Goal: Task Accomplishment & Management: Manage account settings

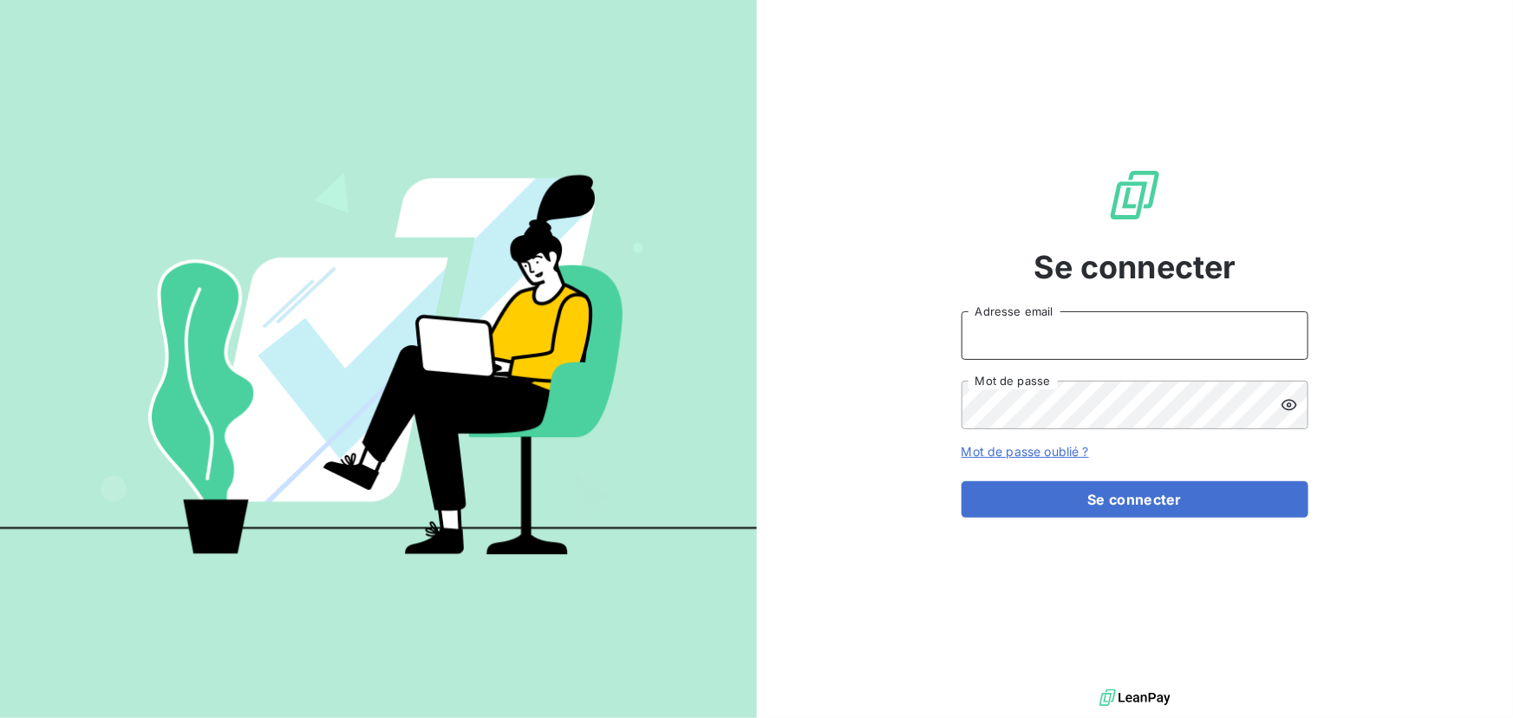
click at [1267, 329] on input "Adresse email" at bounding box center [1135, 335] width 347 height 49
click at [0, 717] on div at bounding box center [0, 718] width 0 height 0
type input "[EMAIL_ADDRESS][DOMAIN_NAME]"
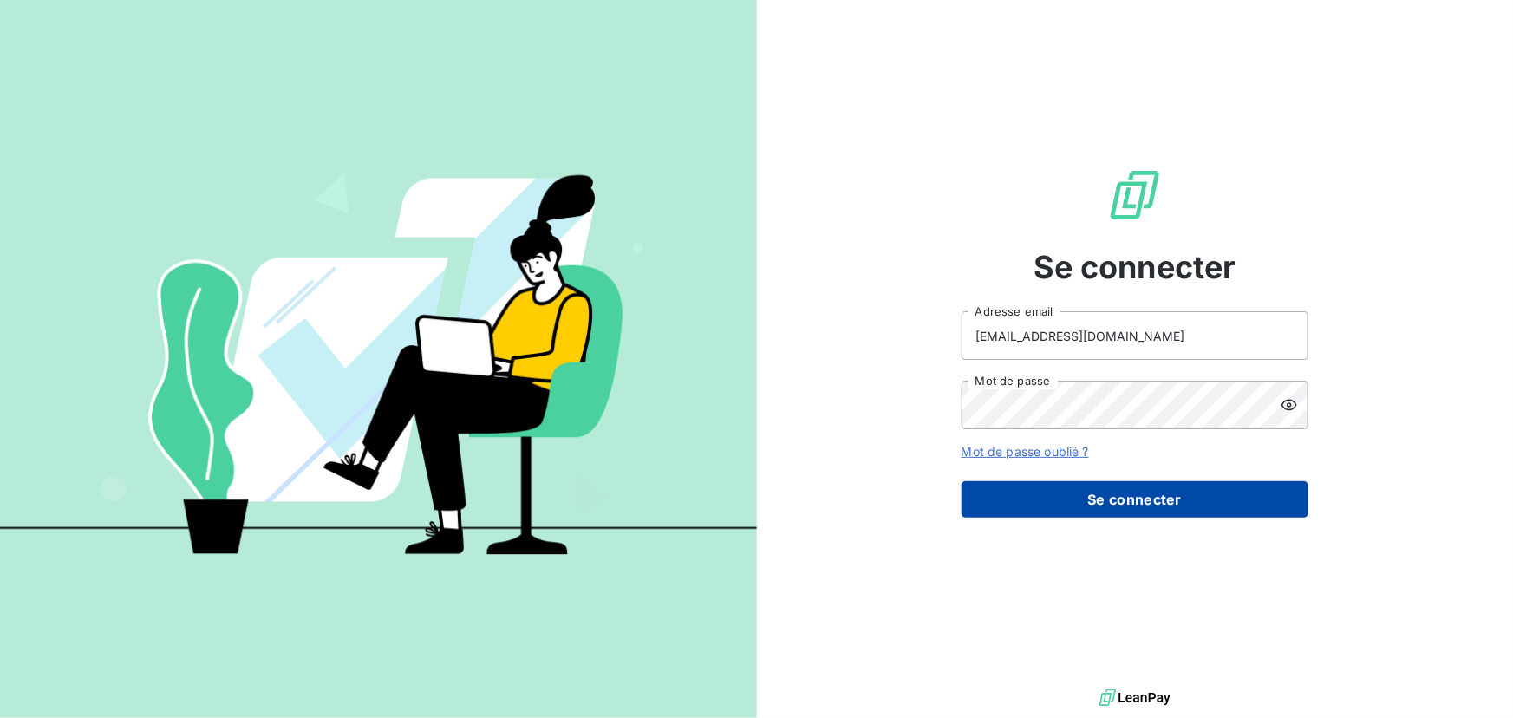
click at [1088, 500] on button "Se connecter" at bounding box center [1135, 499] width 347 height 36
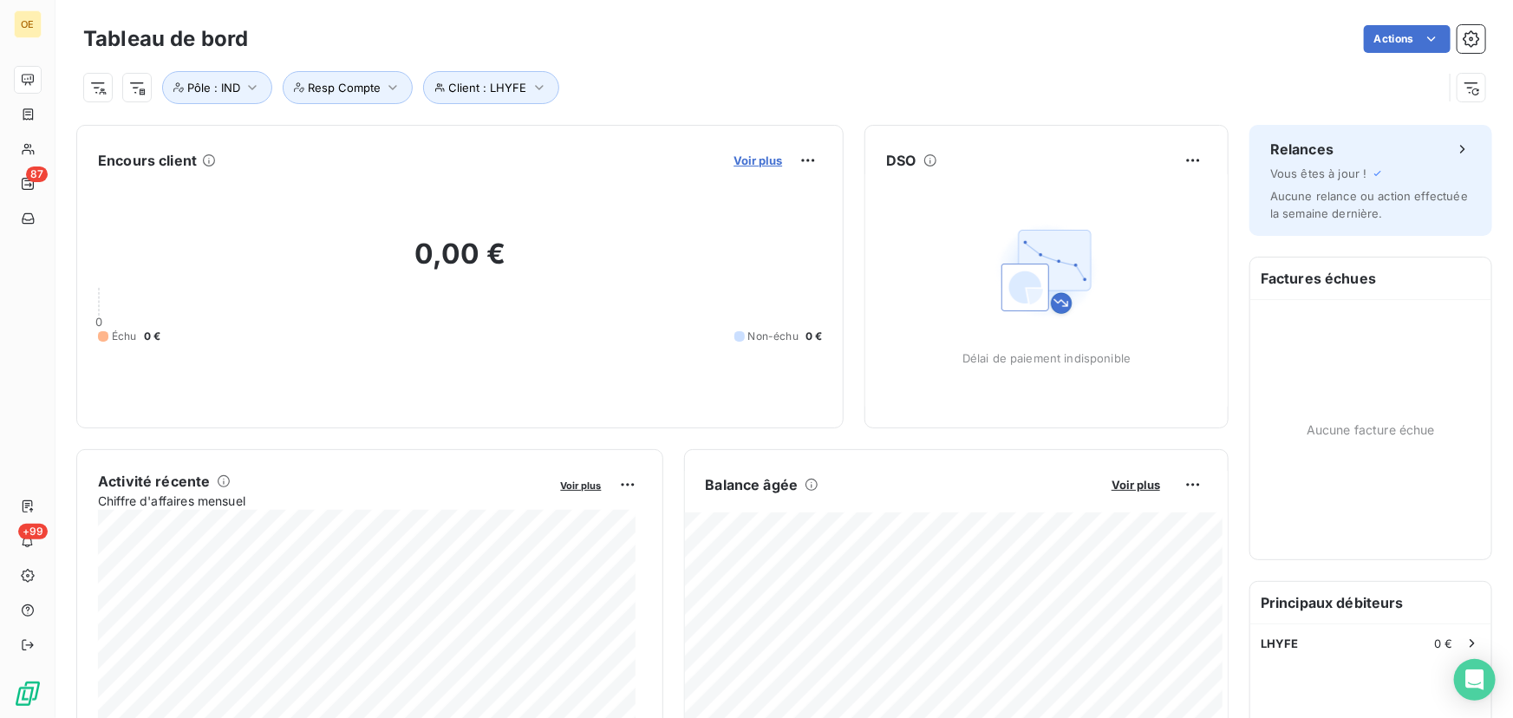
click at [760, 161] on span "Voir plus" at bounding box center [758, 160] width 49 height 14
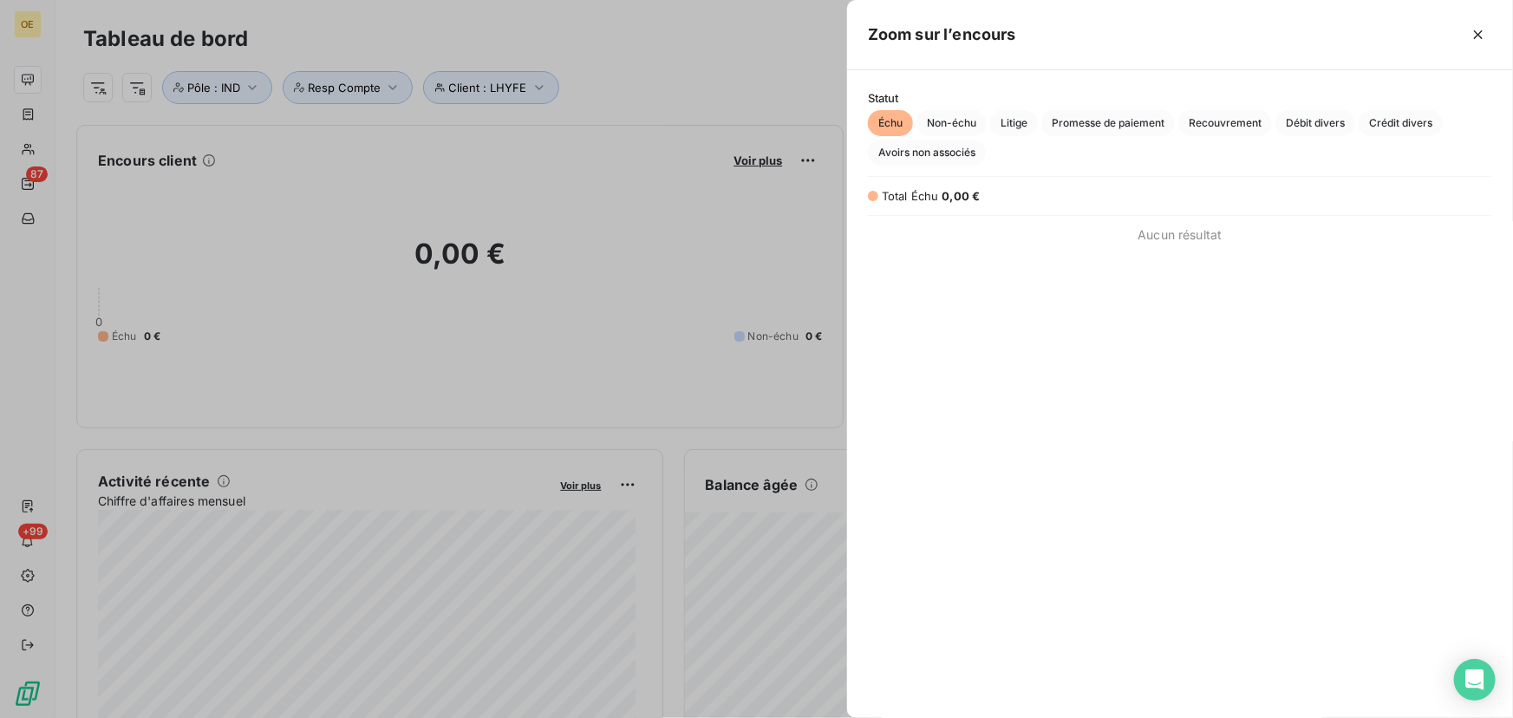
click at [734, 154] on div at bounding box center [756, 359] width 1513 height 718
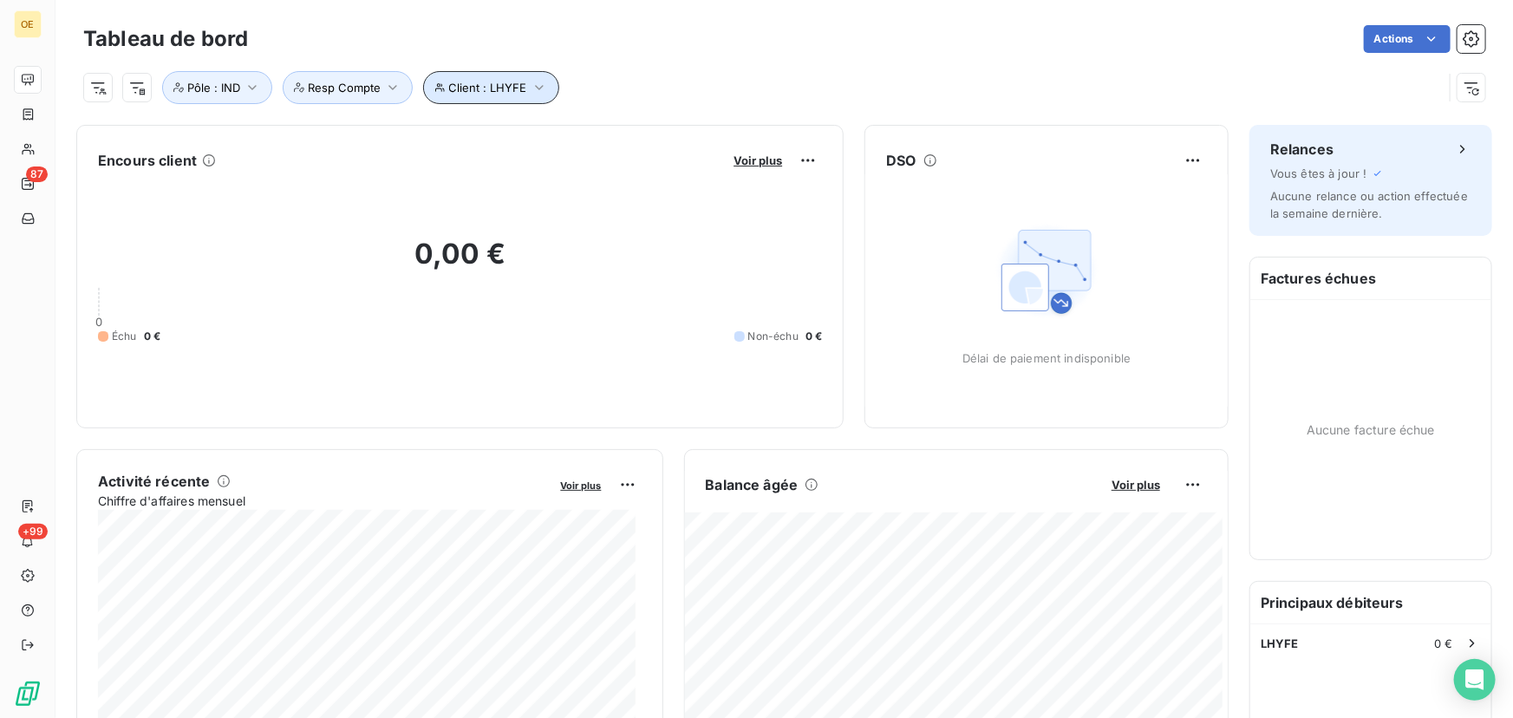
click at [543, 86] on icon "button" at bounding box center [539, 87] width 17 height 17
drag, startPoint x: 780, startPoint y: 137, endPoint x: 701, endPoint y: 130, distance: 78.3
click at [701, 130] on input "LHYFE" at bounding box center [799, 132] width 214 height 36
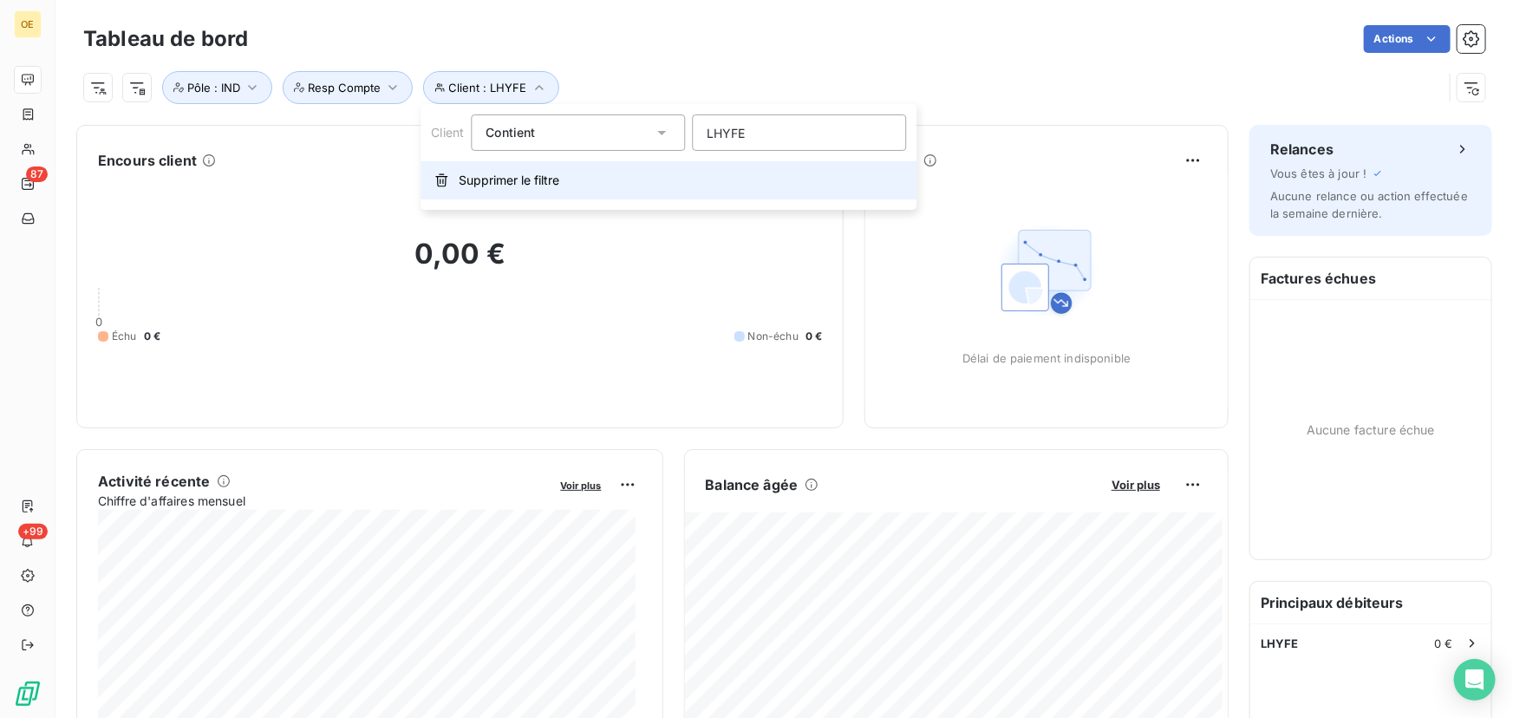
click at [502, 179] on span "Supprimer le filtre" at bounding box center [509, 180] width 101 height 17
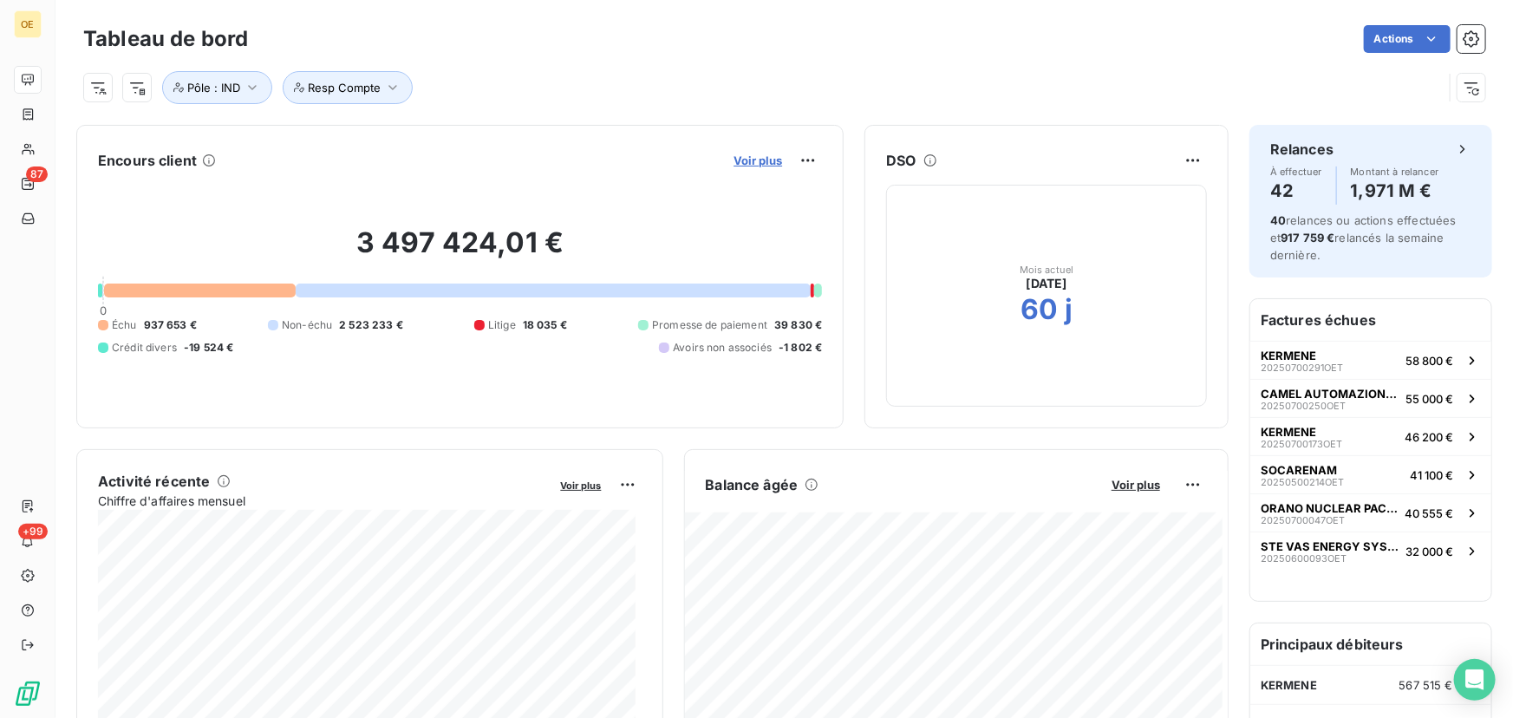
click at [752, 162] on span "Voir plus" at bounding box center [758, 160] width 49 height 14
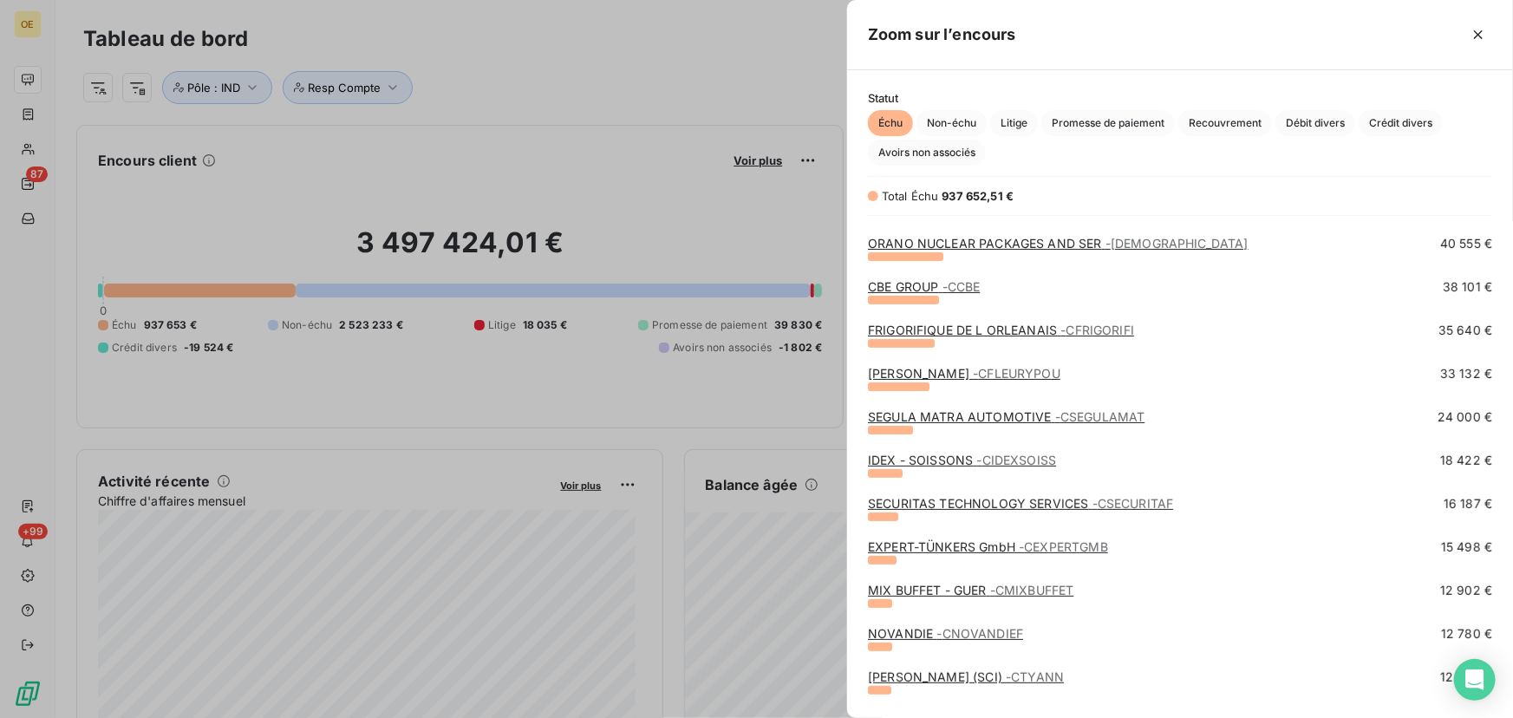
scroll to position [236, 0]
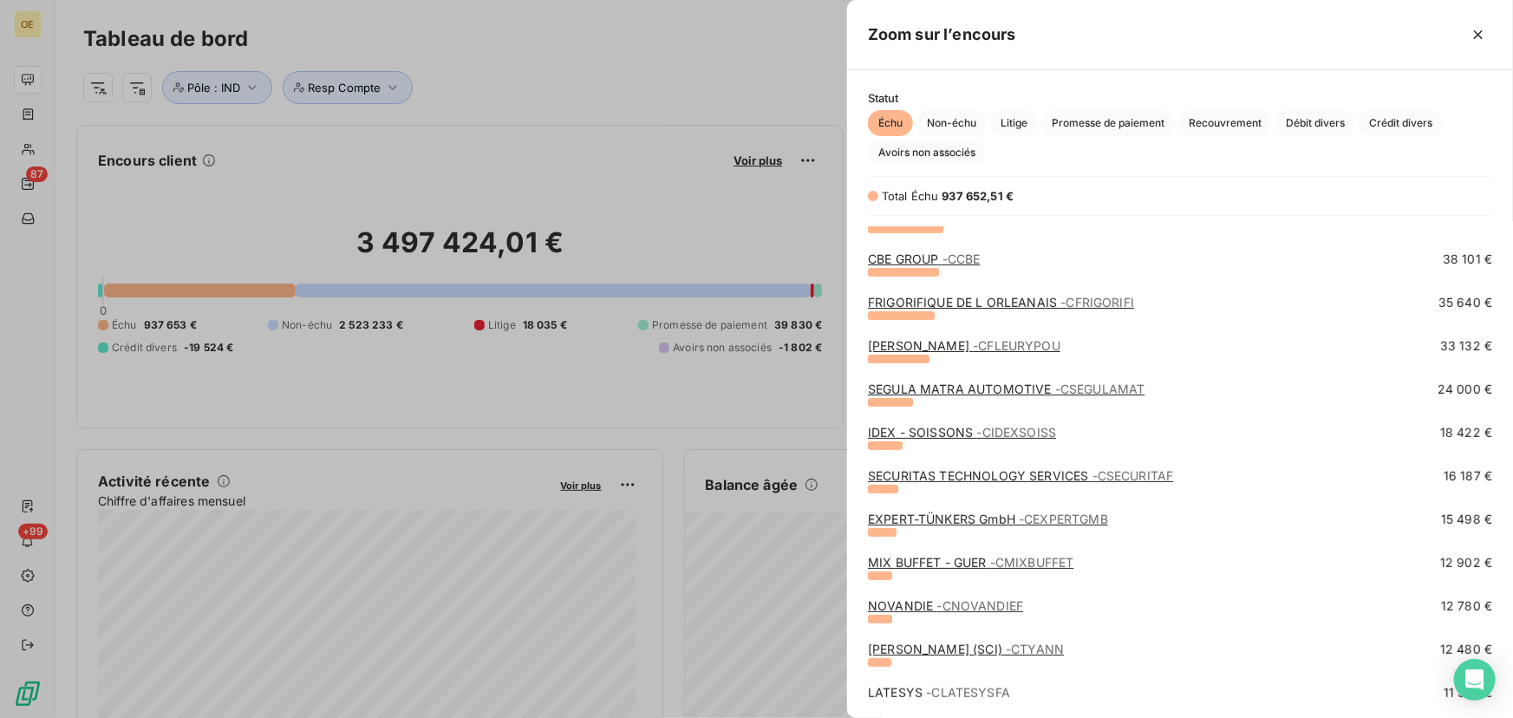
click at [1032, 298] on link "FRIGORIFIQUE DE L ORLEANAIS - CFRIGORIFI" at bounding box center [1001, 302] width 266 height 15
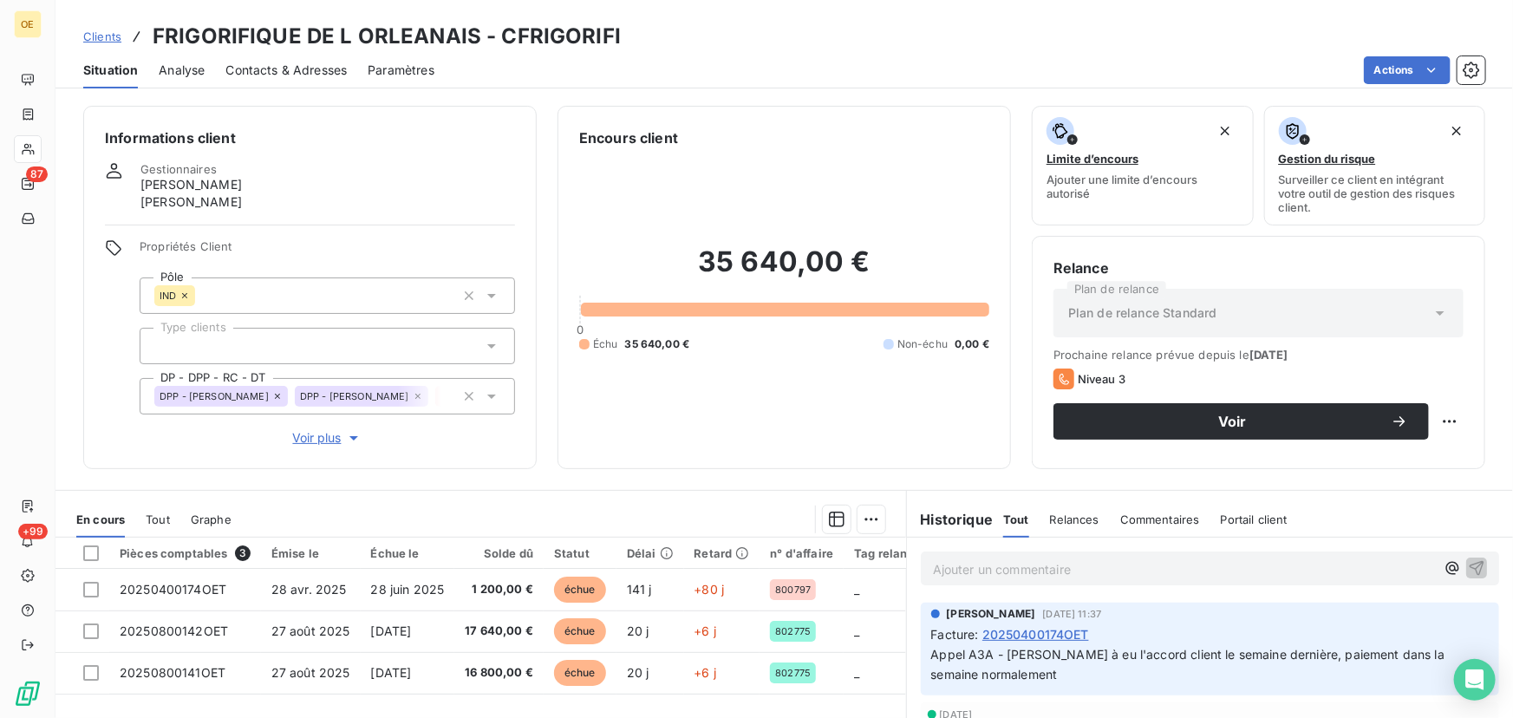
scroll to position [78, 0]
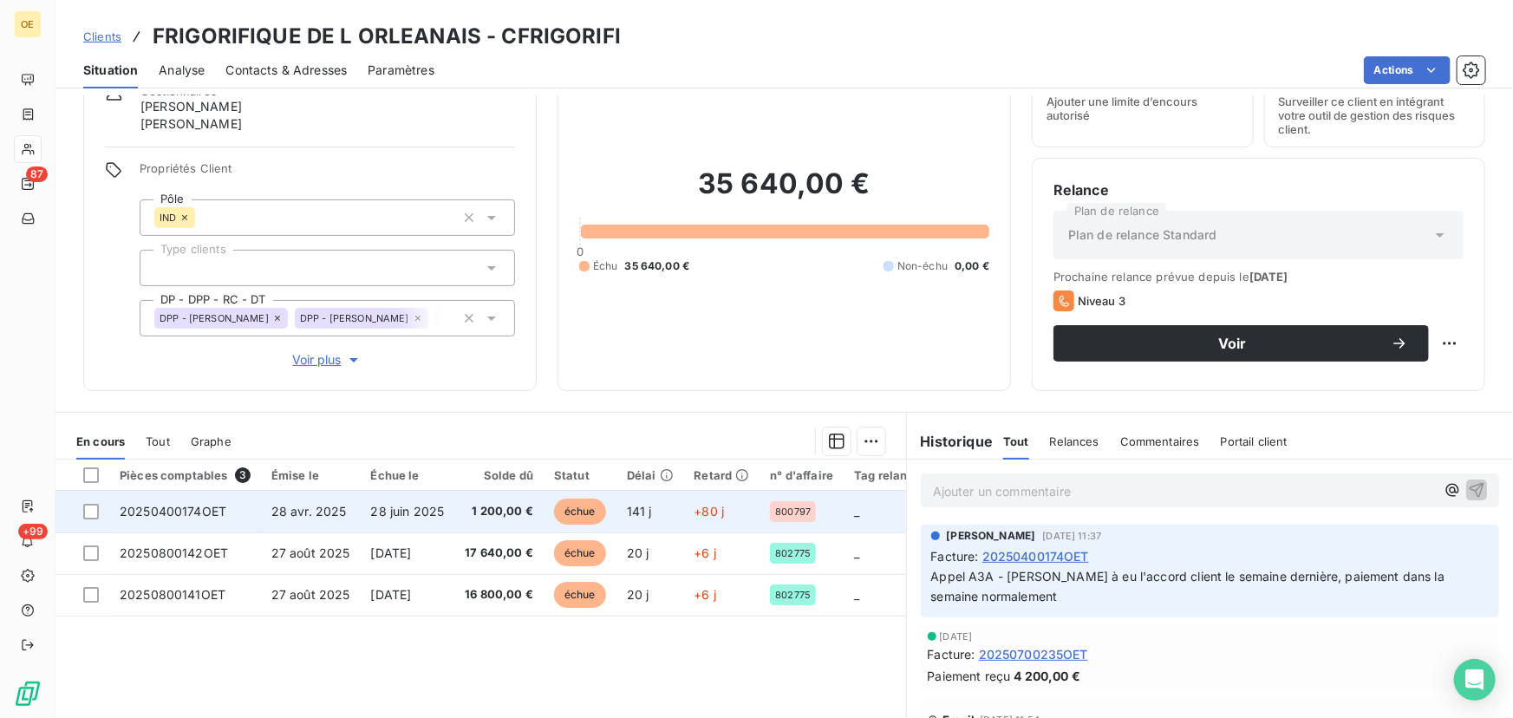
click at [426, 505] on span "28 juin 2025" at bounding box center [408, 511] width 74 height 15
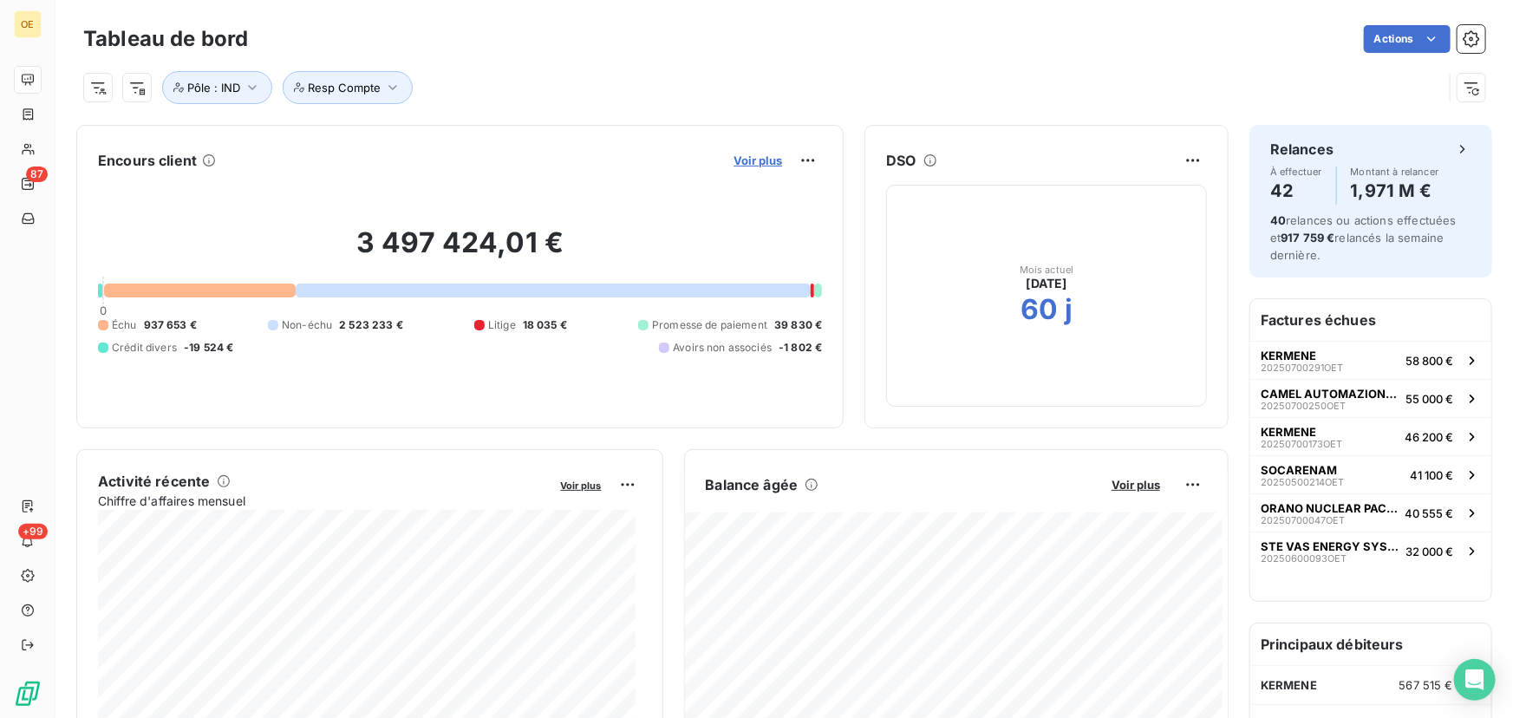
click at [750, 165] on span "Voir plus" at bounding box center [758, 160] width 49 height 14
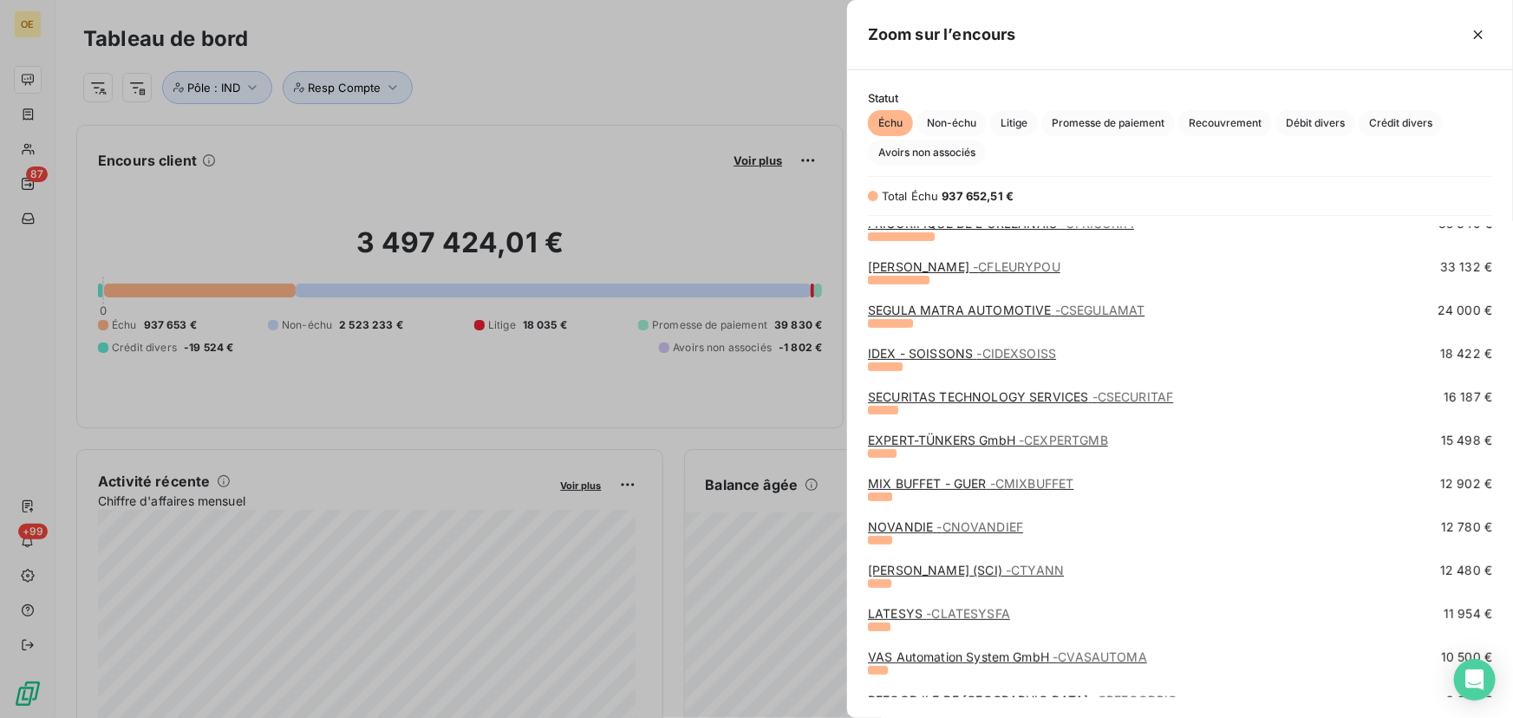
scroll to position [394, 0]
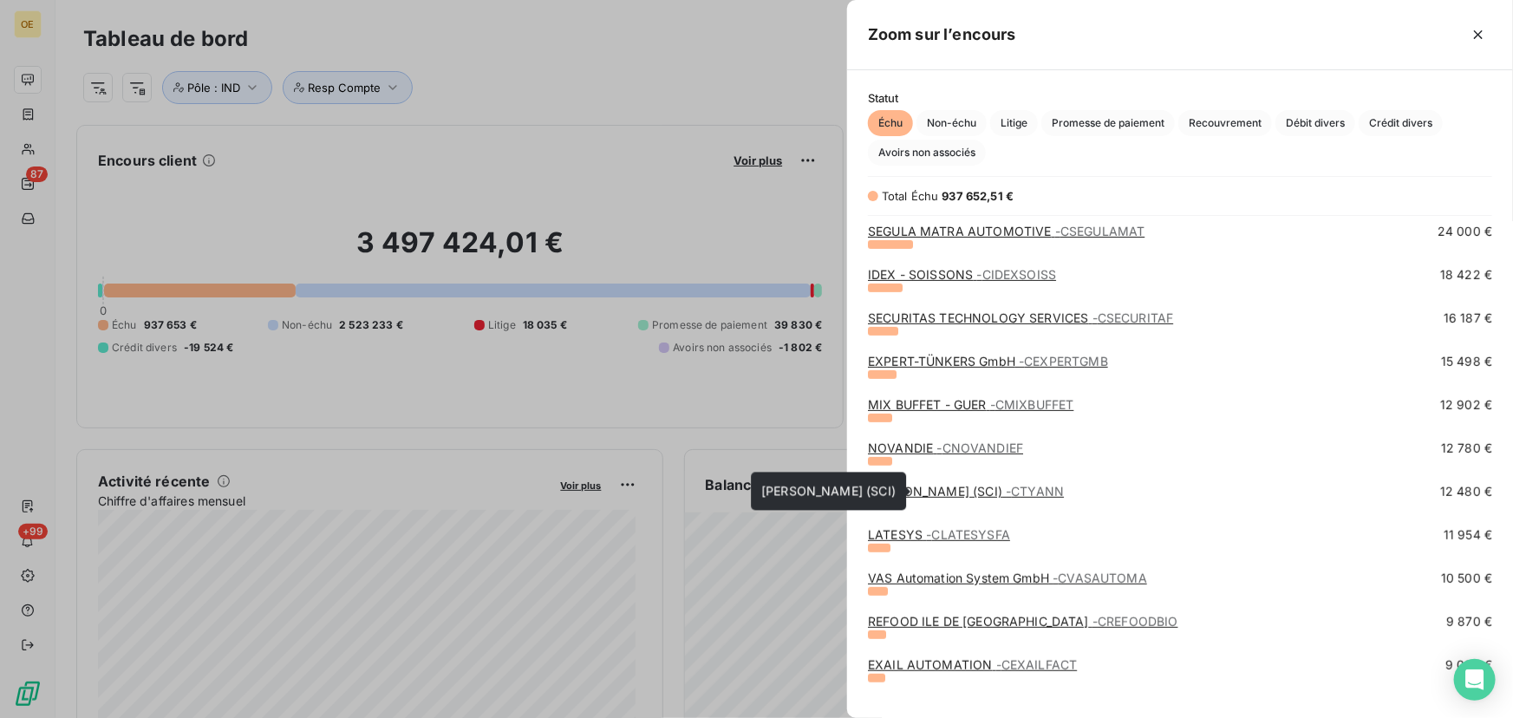
click at [1006, 490] on span "- CTYANN" at bounding box center [1035, 491] width 58 height 15
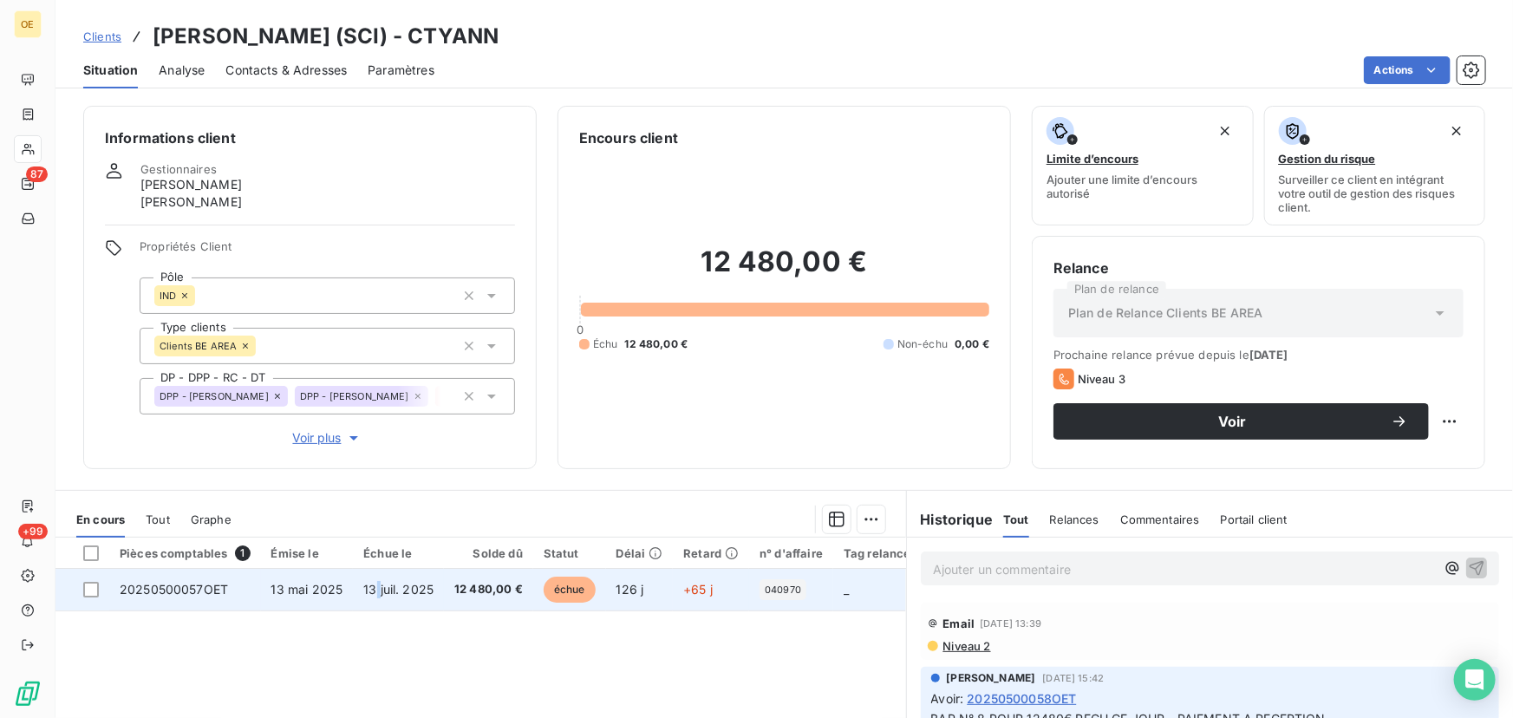
click at [375, 590] on span "13 juil. 2025" at bounding box center [398, 589] width 70 height 15
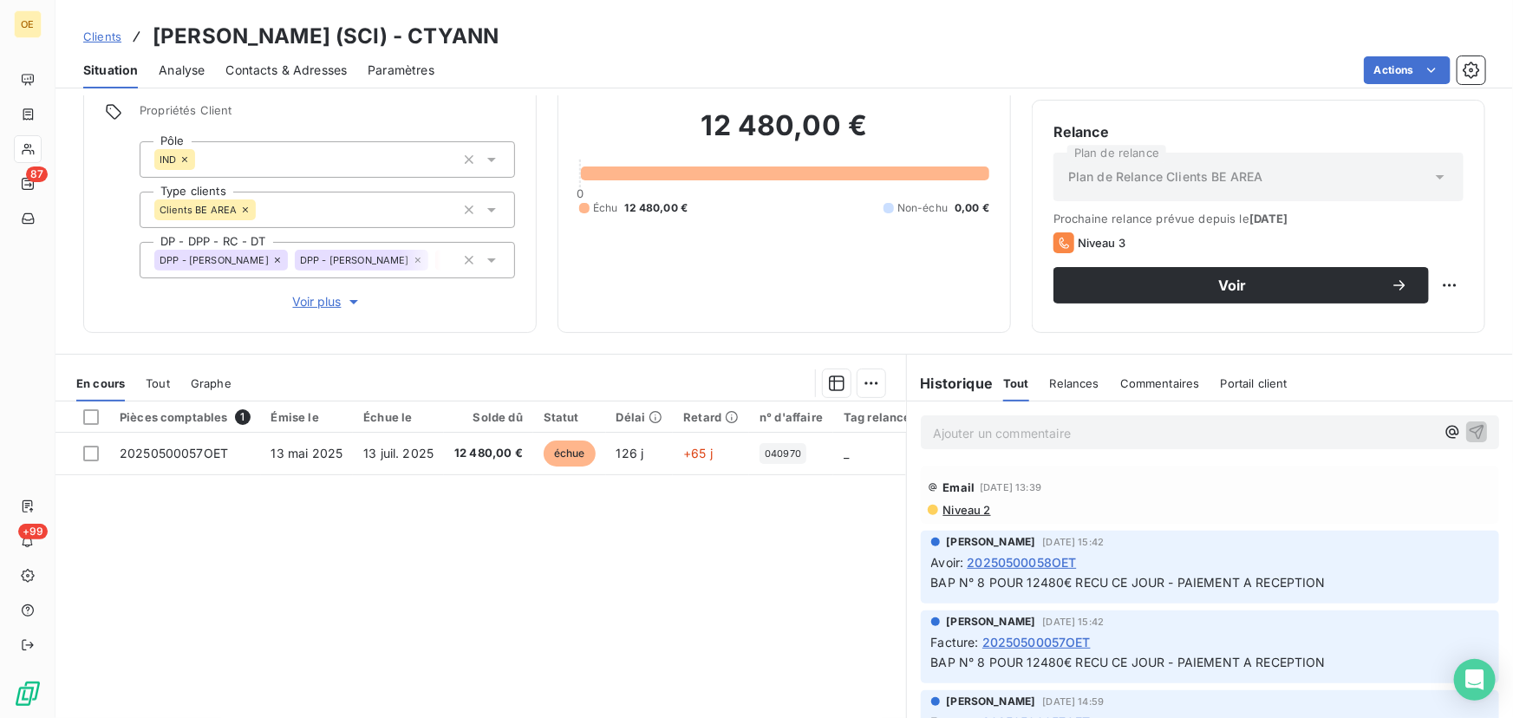
scroll to position [157, 0]
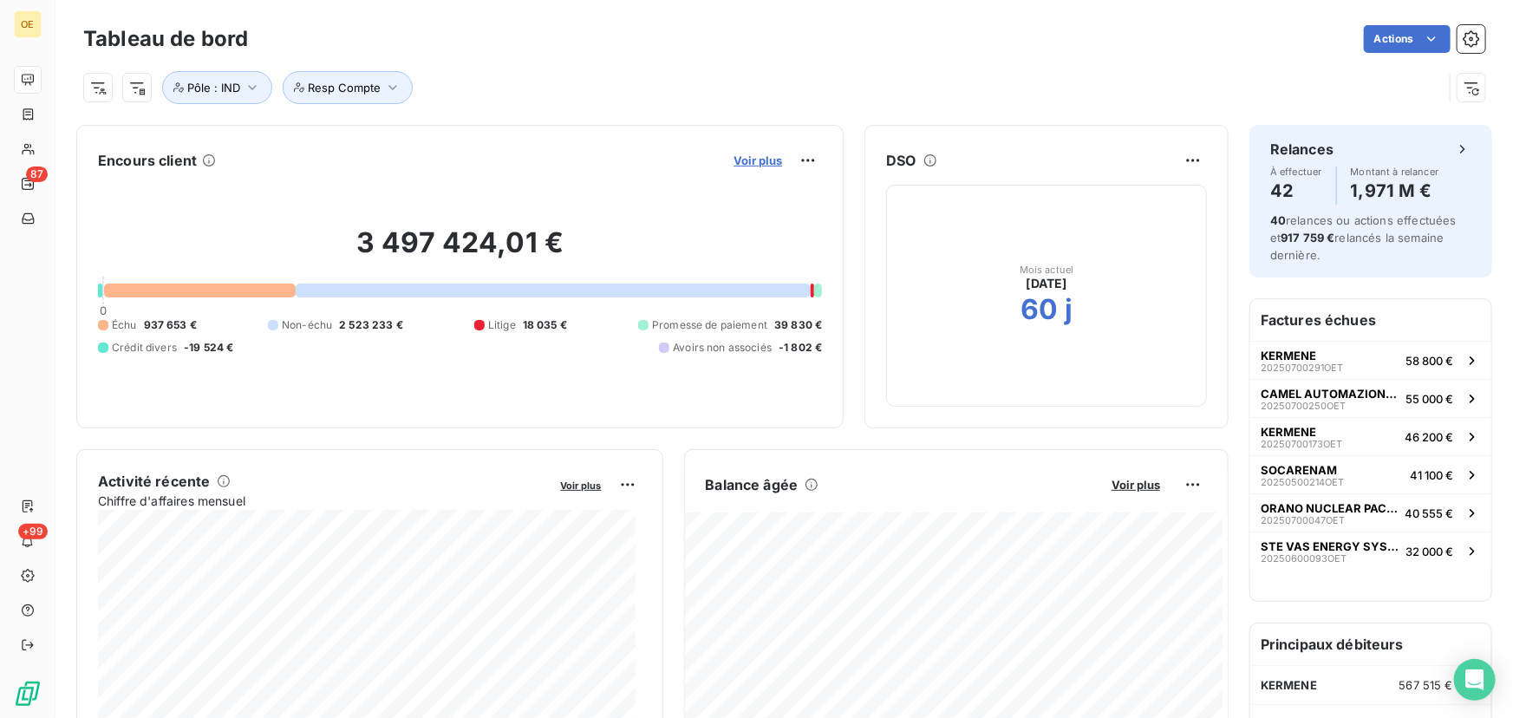
click at [745, 162] on span "Voir plus" at bounding box center [758, 160] width 49 height 14
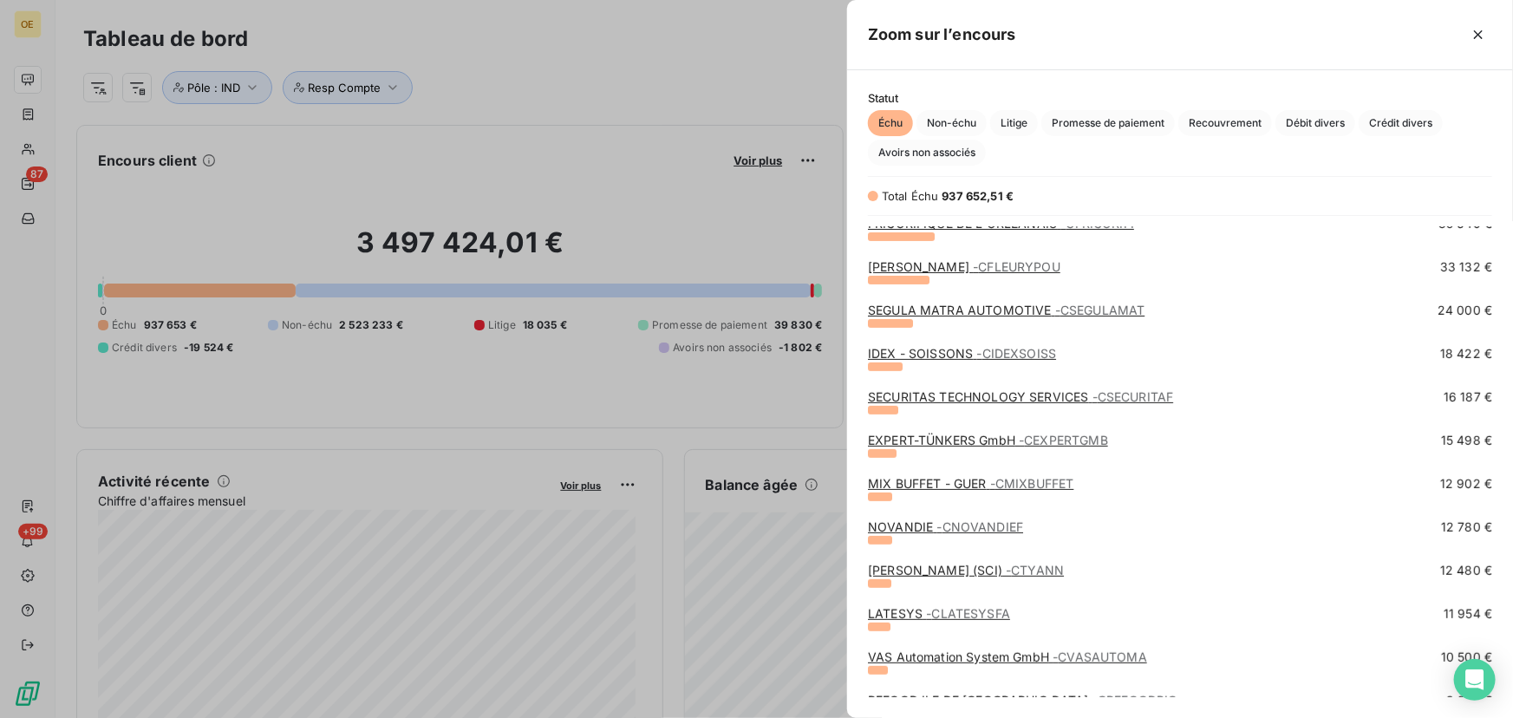
scroll to position [394, 0]
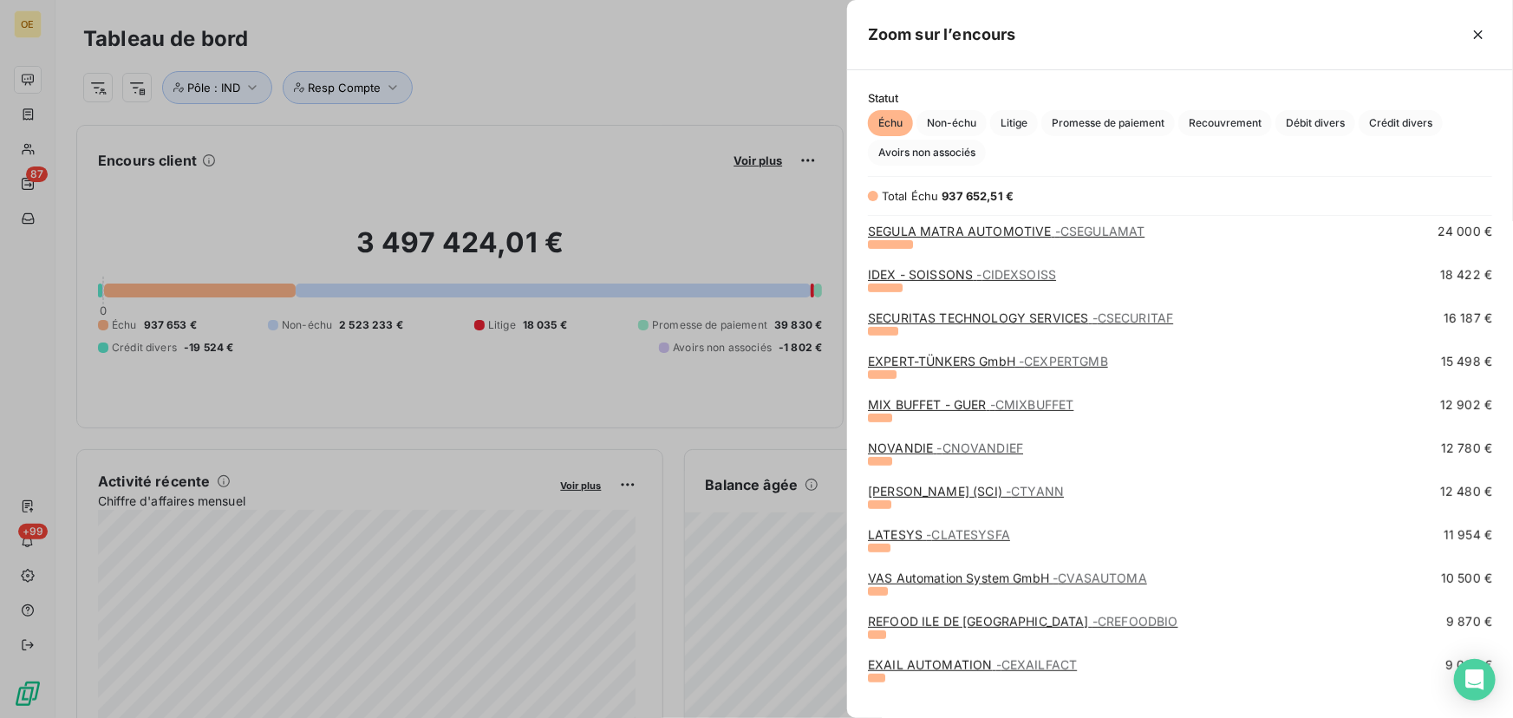
click at [957, 402] on link "MIX BUFFET - GUER - CMIXBUFFET" at bounding box center [971, 404] width 206 height 15
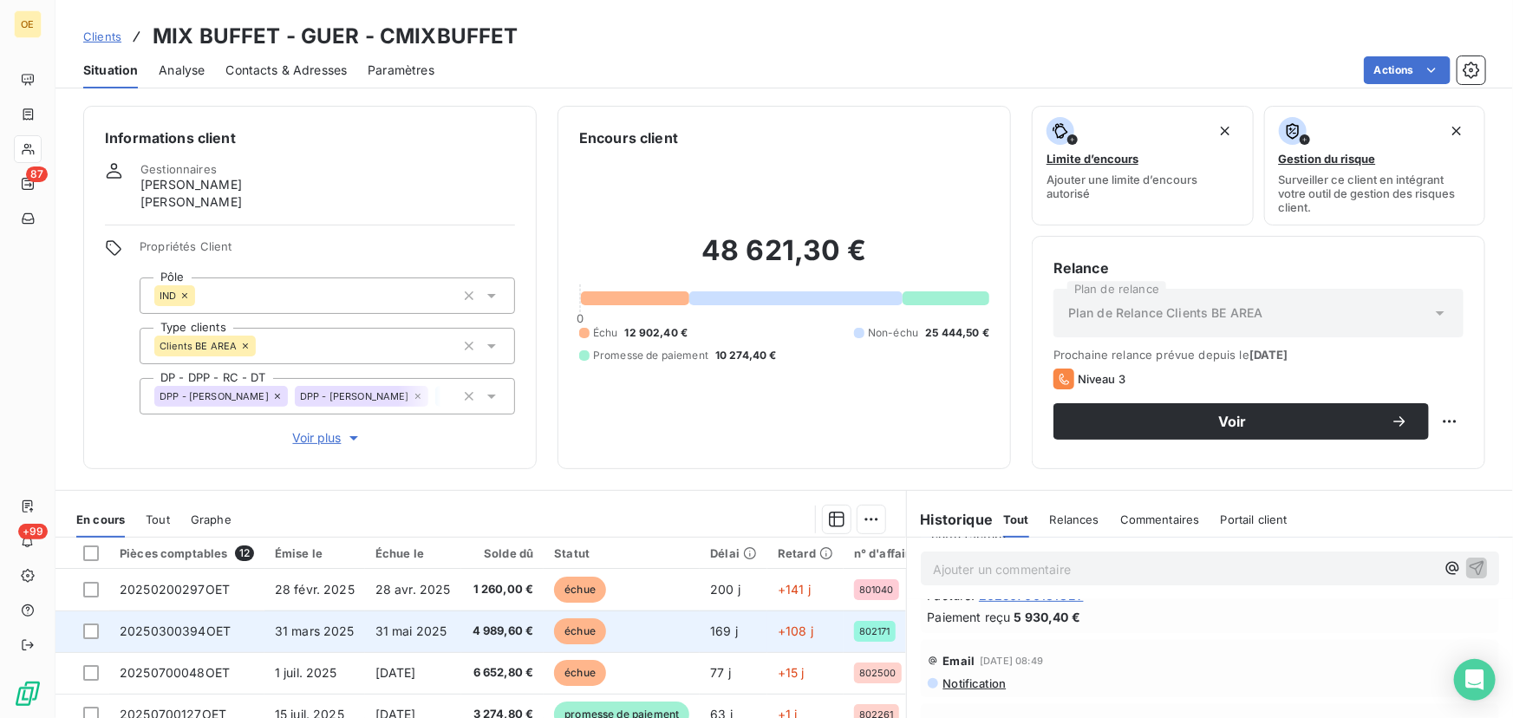
click at [375, 630] on span "31 mai 2025" at bounding box center [411, 630] width 72 height 15
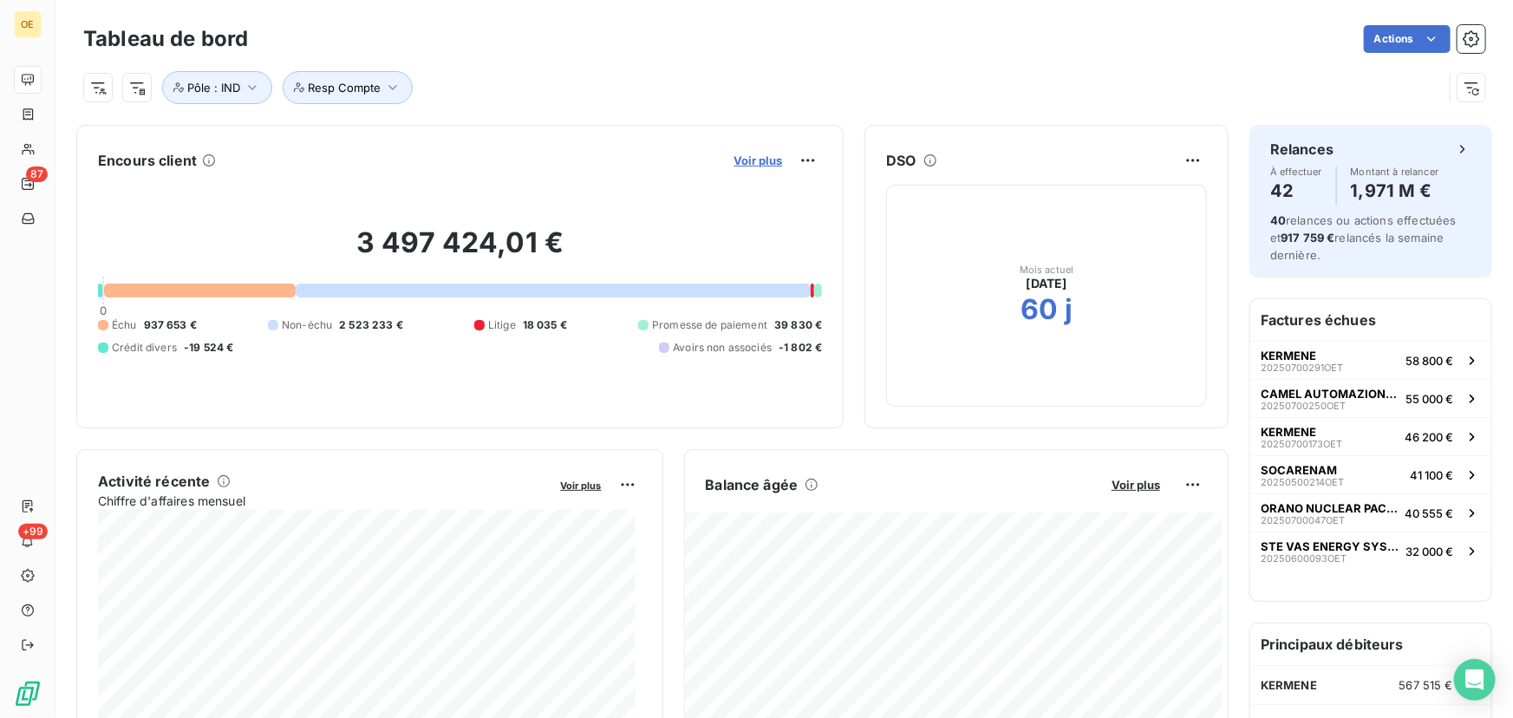
click at [763, 159] on span "Voir plus" at bounding box center [758, 160] width 49 height 14
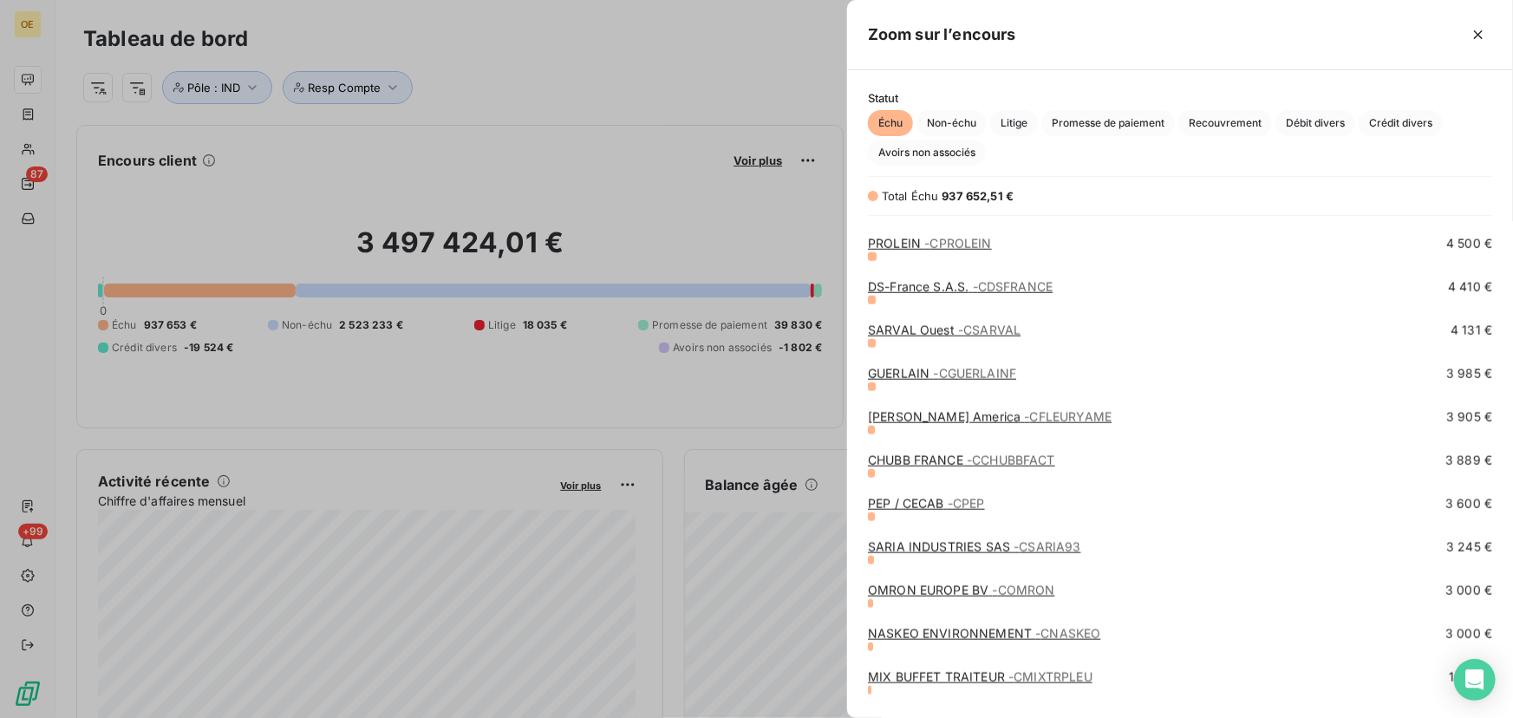
scroll to position [1024, 0]
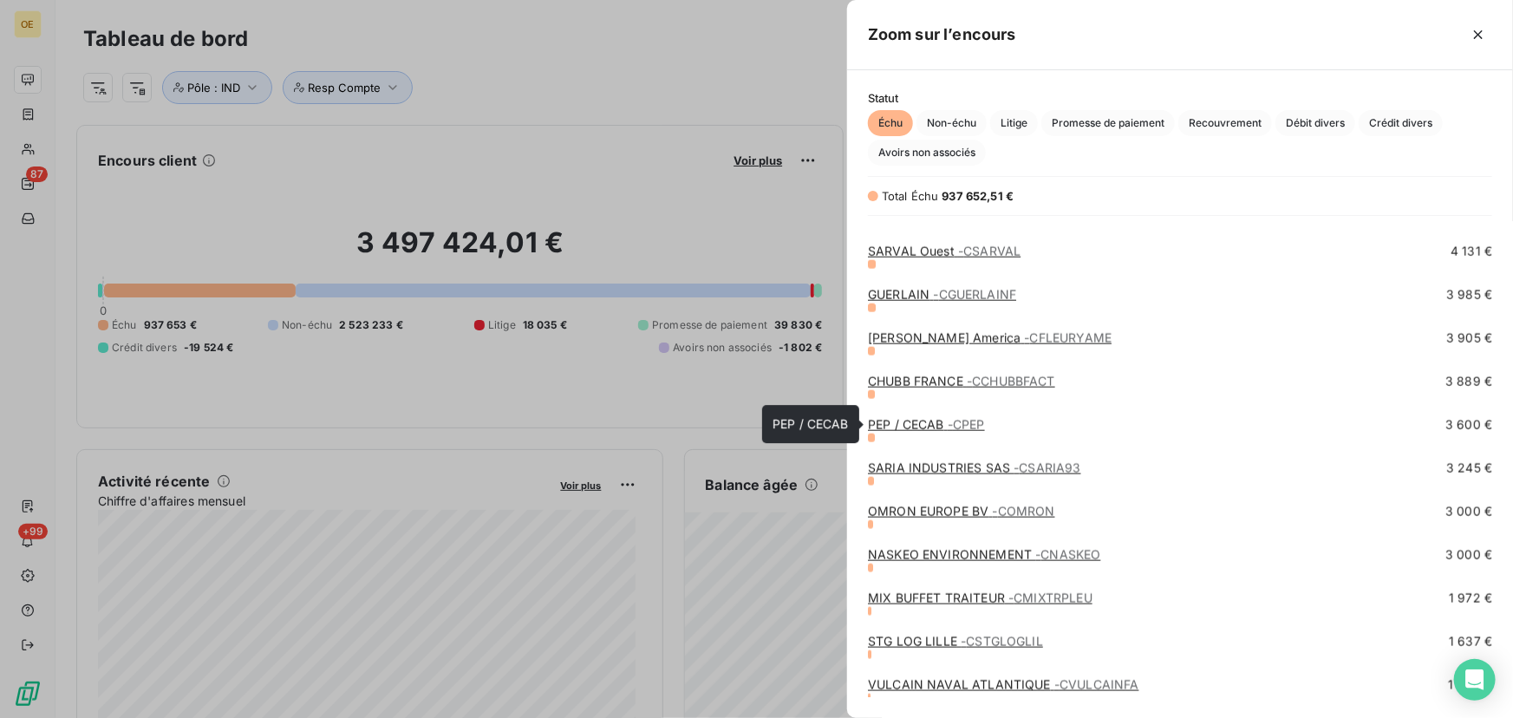
click at [928, 424] on link "PEP / CECAB - CPEP" at bounding box center [926, 424] width 117 height 15
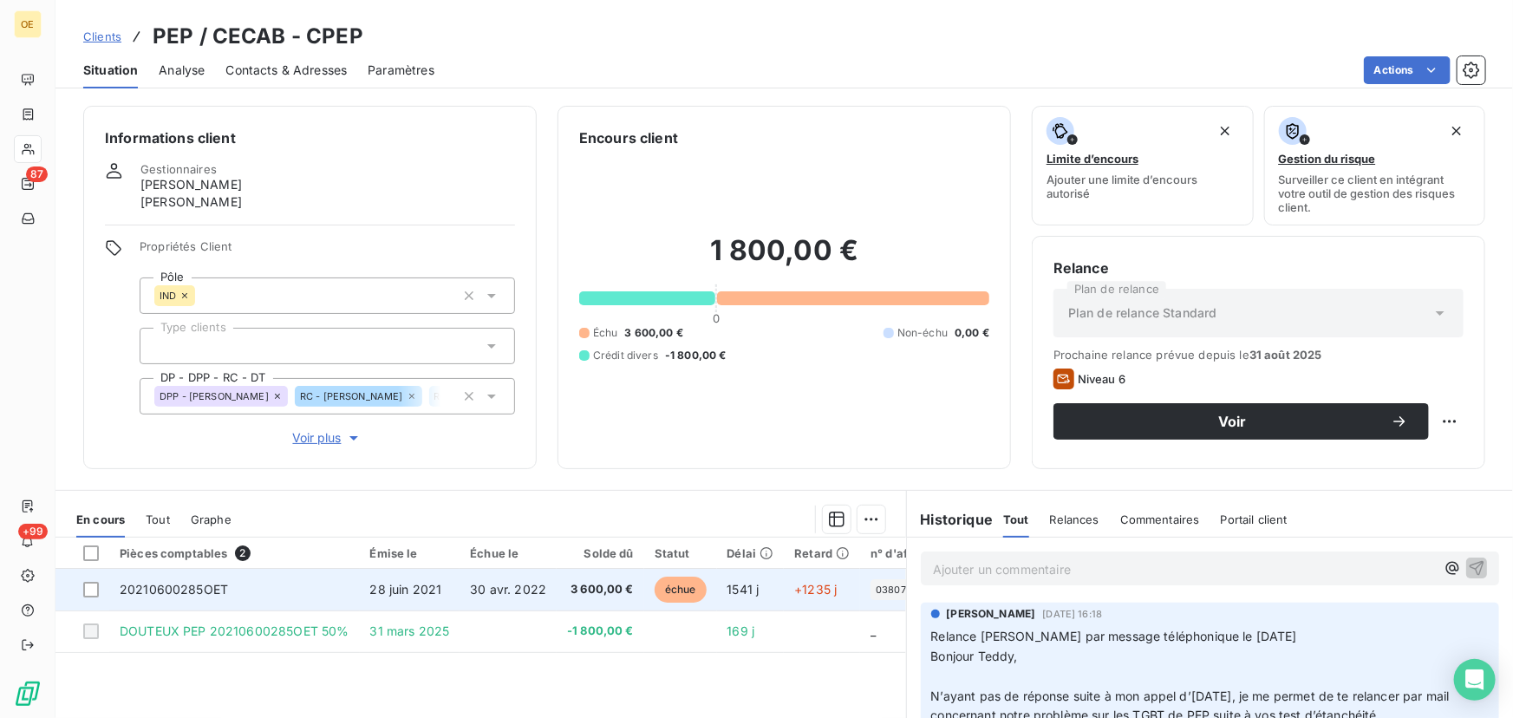
click at [277, 587] on td "20210600285OET" at bounding box center [234, 590] width 251 height 42
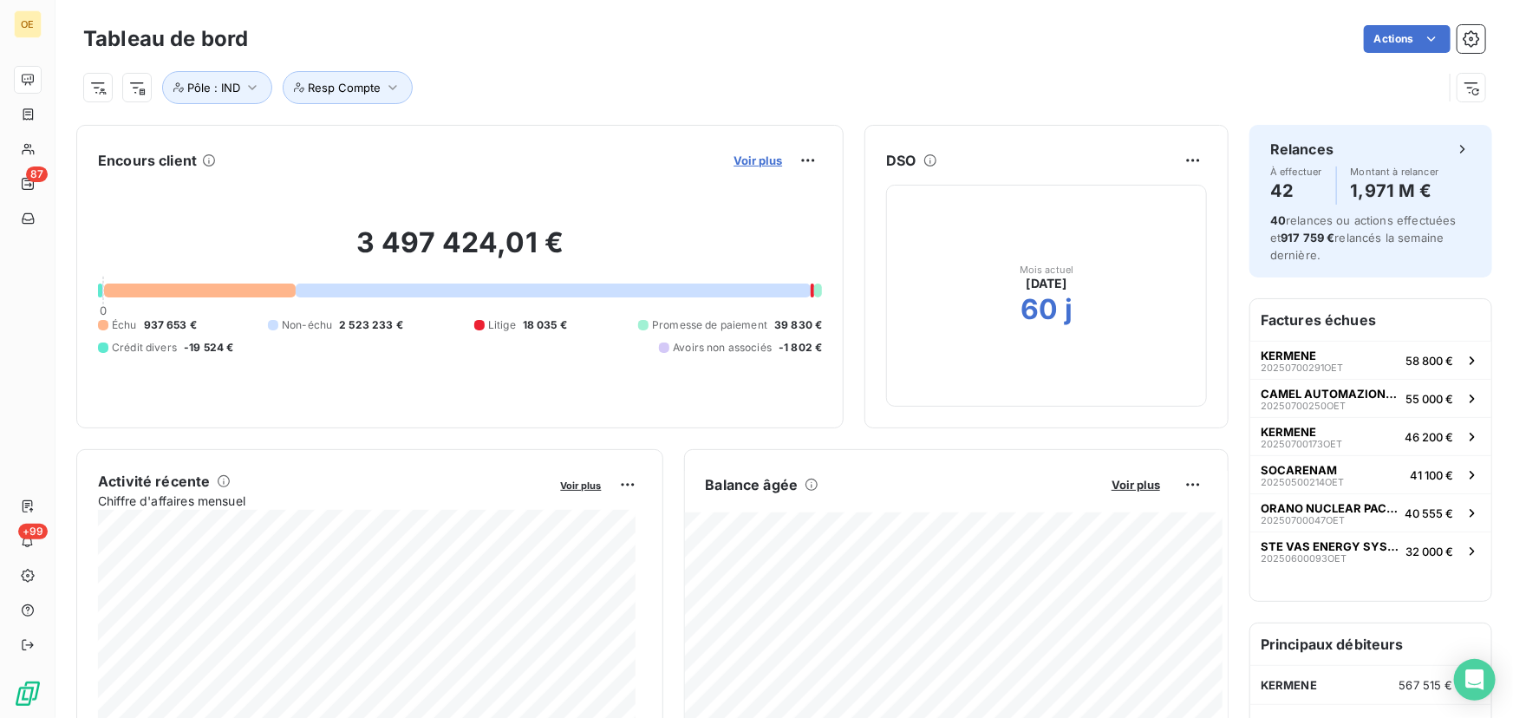
click at [761, 155] on span "Voir plus" at bounding box center [758, 160] width 49 height 14
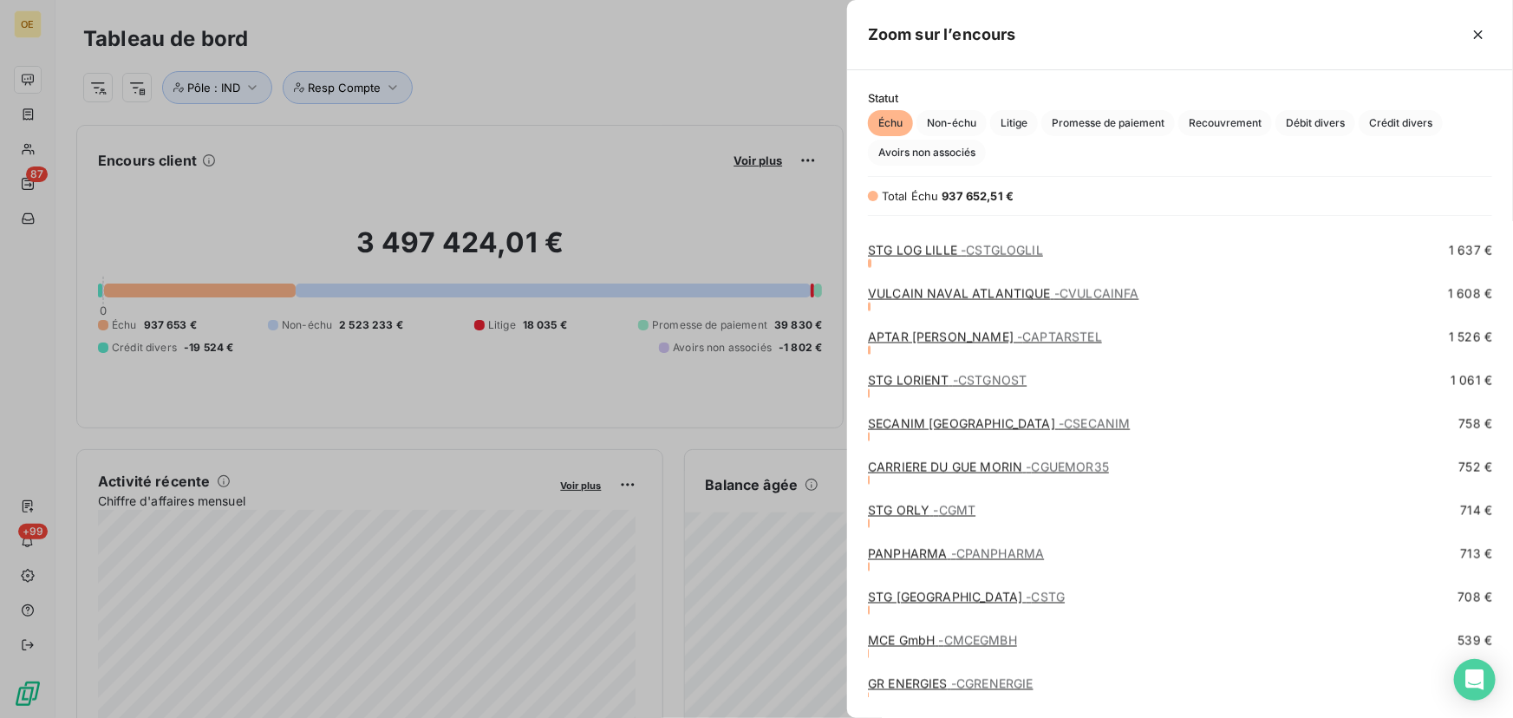
scroll to position [1402, 0]
